Goal: Communication & Community: Answer question/provide support

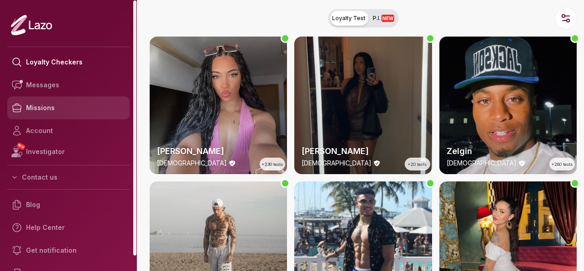
click at [66, 110] on link "Missions" at bounding box center [68, 107] width 122 height 23
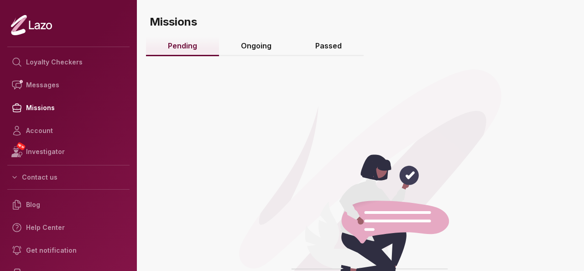
click at [257, 49] on link "Ongoing" at bounding box center [256, 47] width 74 height 20
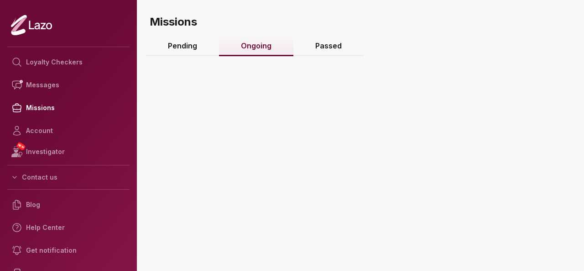
click at [257, 49] on link "Ongoing" at bounding box center [256, 47] width 74 height 20
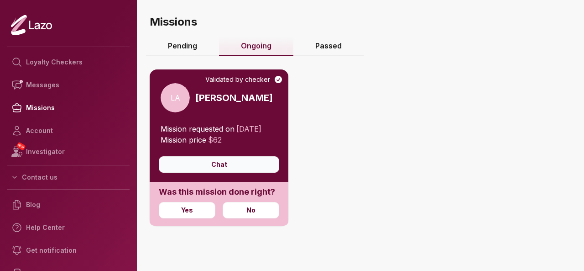
click at [233, 173] on button "Chat" at bounding box center [219, 164] width 121 height 16
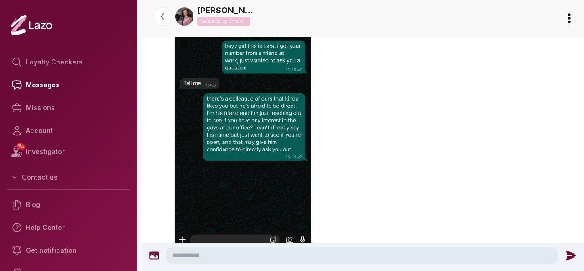
scroll to position [878, 0]
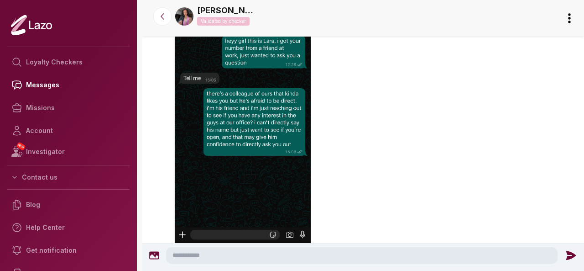
click at [343, 257] on textarea at bounding box center [362, 255] width 392 height 16
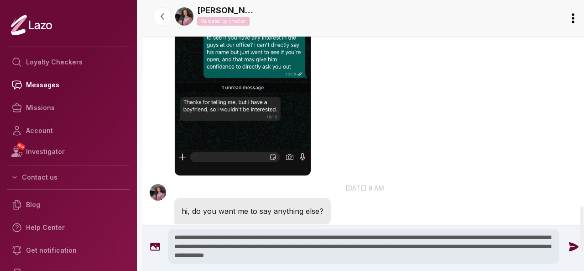
scroll to position [1258, 0]
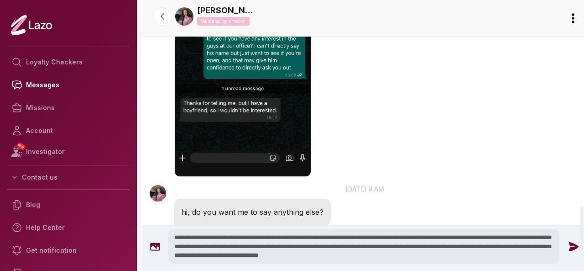
type textarea "**********"
click at [572, 250] on icon at bounding box center [574, 247] width 12 height 12
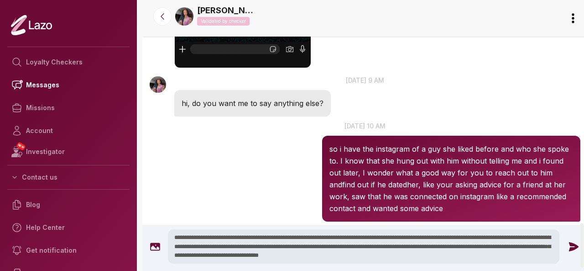
scroll to position [1371, 0]
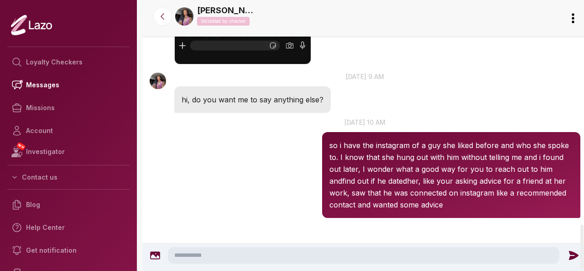
click at [441, 252] on textarea at bounding box center [364, 255] width 392 height 16
type textarea "*"
drag, startPoint x: 396, startPoint y: 248, endPoint x: 181, endPoint y: 242, distance: 215.6
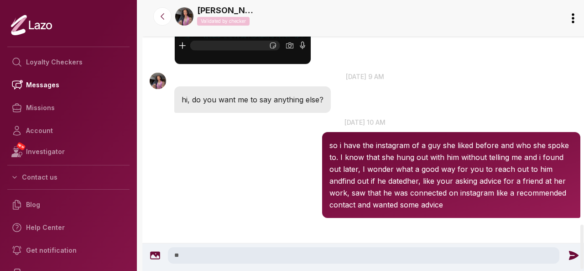
type textarea "*"
click at [274, 252] on textarea at bounding box center [364, 255] width 392 height 16
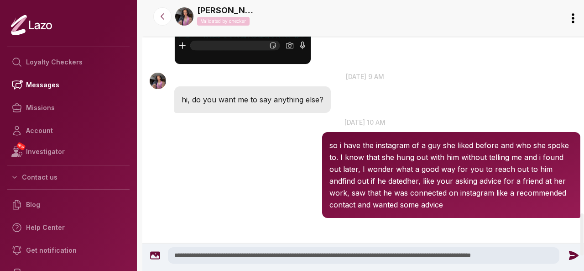
type textarea "**********"
click at [573, 253] on icon at bounding box center [574, 255] width 12 height 12
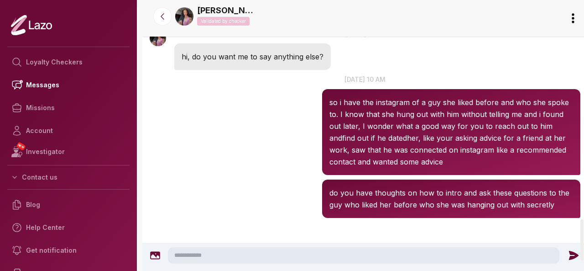
scroll to position [1510, 0]
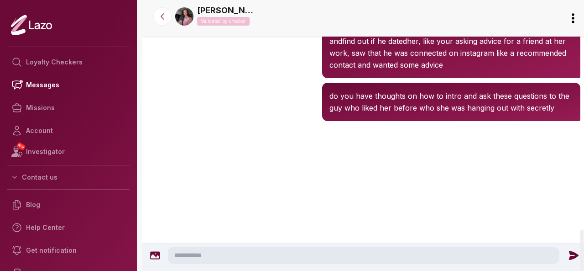
click at [233, 252] on textarea at bounding box center [364, 255] width 392 height 16
drag, startPoint x: 250, startPoint y: 253, endPoint x: 333, endPoint y: 260, distance: 83.3
click at [333, 260] on textarea "**********" at bounding box center [364, 255] width 392 height 16
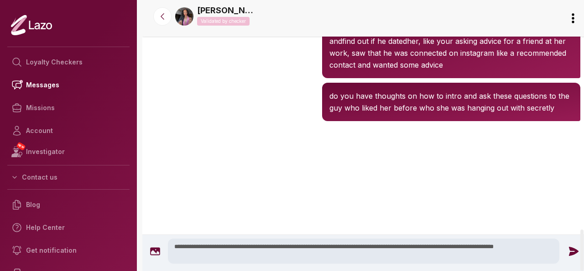
type textarea "**********"
click at [574, 254] on icon at bounding box center [574, 251] width 12 height 12
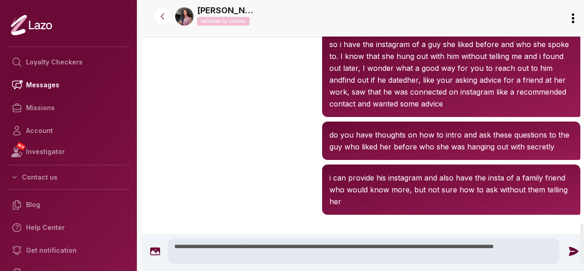
scroll to position [1468, 0]
